Goal: Task Accomplishment & Management: Use online tool/utility

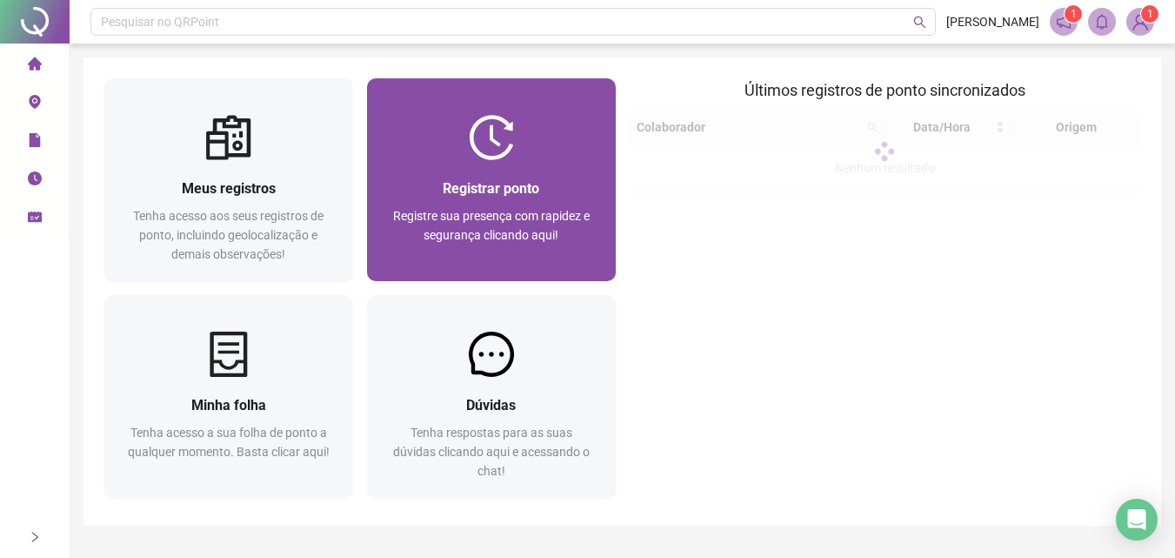
click at [551, 171] on div "Registrar ponto Registre sua presença com rapidez e segurança clicando aqui!" at bounding box center [491, 220] width 249 height 121
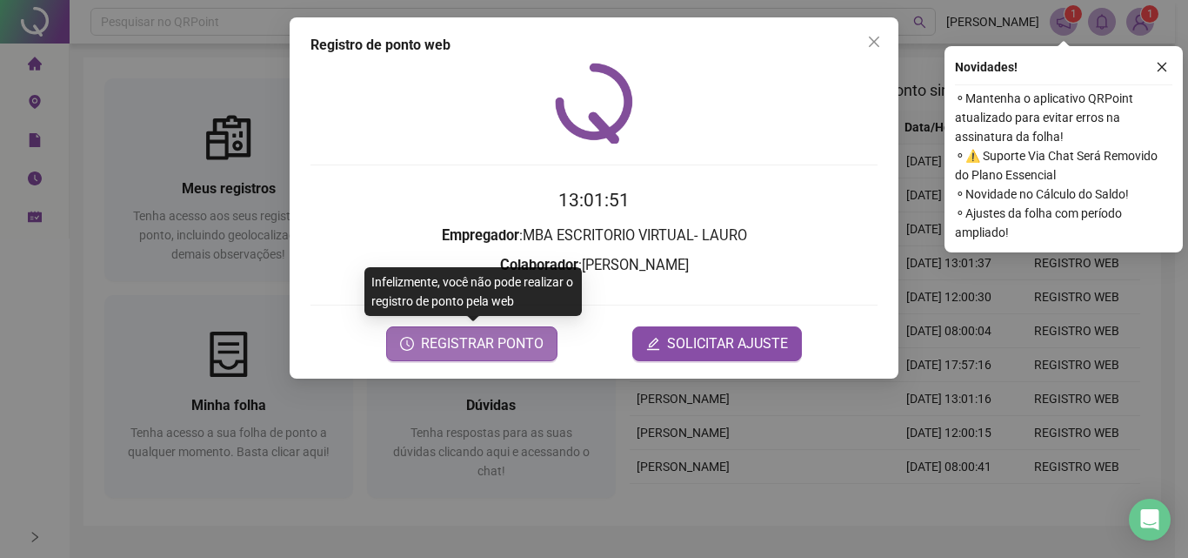
click at [526, 343] on span "REGISTRAR PONTO" at bounding box center [482, 343] width 123 height 21
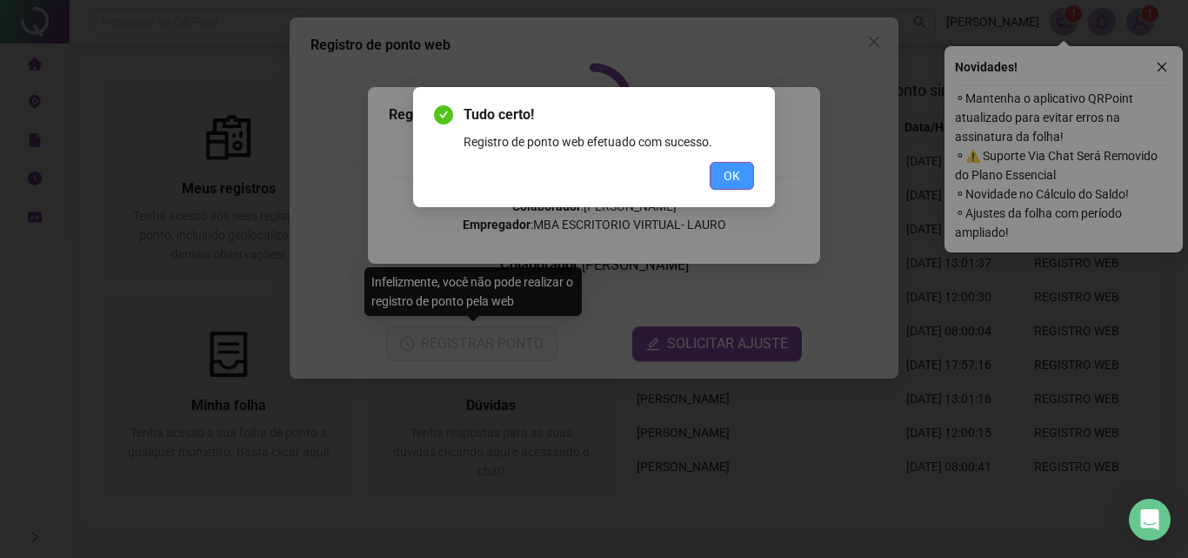
click at [732, 181] on span "OK" at bounding box center [732, 175] width 17 height 19
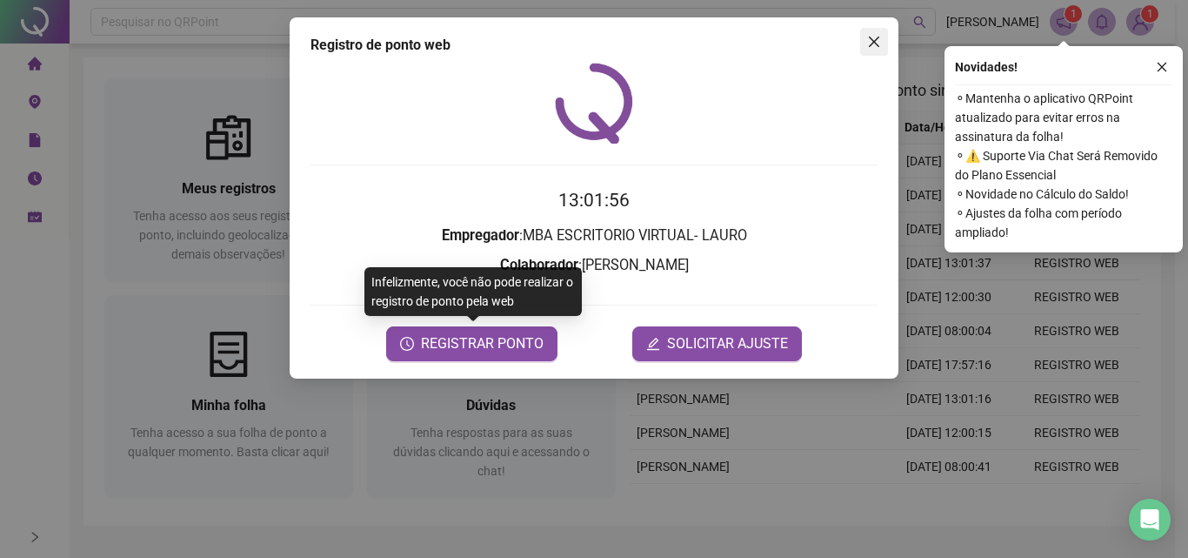
click at [879, 50] on button "Close" at bounding box center [874, 42] width 28 height 28
